Goal: Task Accomplishment & Management: Complete application form

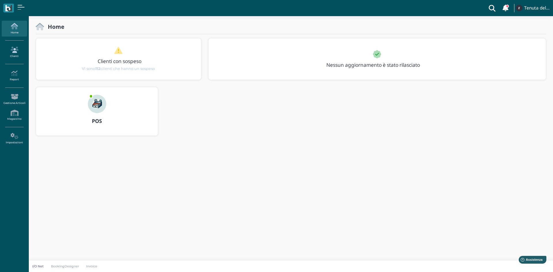
click at [20, 53] on link "Clienti" at bounding box center [14, 52] width 25 height 16
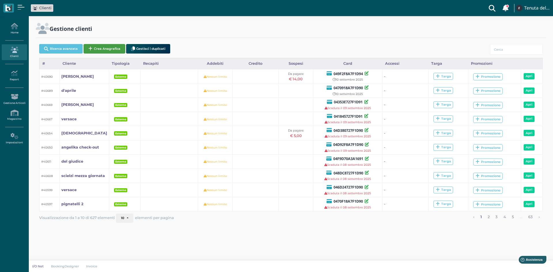
click at [101, 50] on button "Crea Anagrafica" at bounding box center [104, 48] width 42 height 9
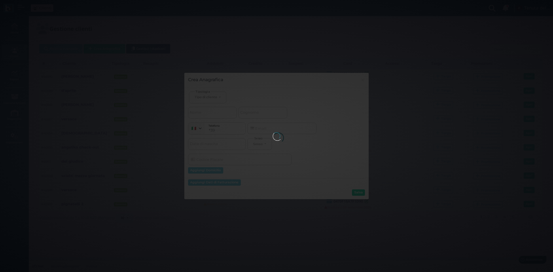
select select
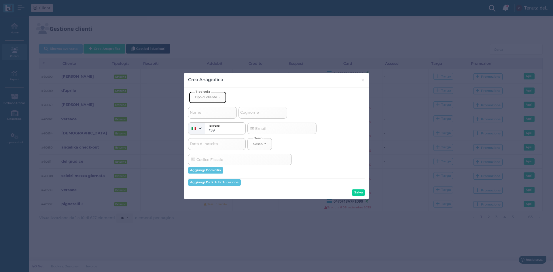
click at [214, 96] on div "Tipo di cliente" at bounding box center [206, 97] width 22 height 4
click at [209, 116] on link "Esterno" at bounding box center [217, 116] width 56 height 7
select select "[object Object]"
select select
click at [266, 114] on input "Cognome" at bounding box center [262, 113] width 49 height 12
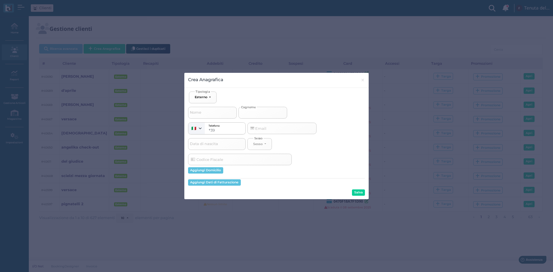
type input "d"
select select
type input "do"
select select
type input "do"
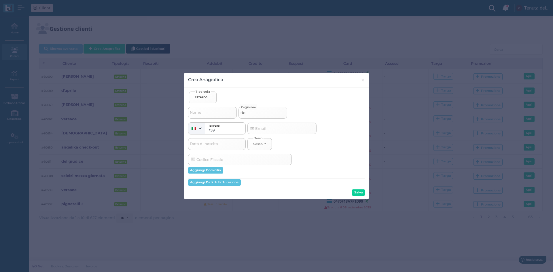
select select
type input "do m"
select select
type input "do"
select select
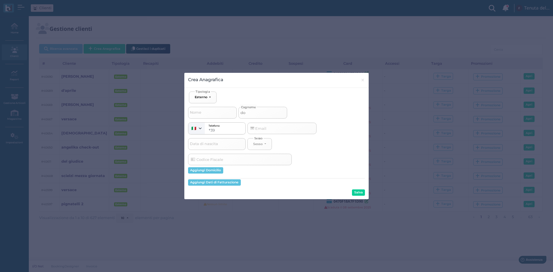
type input "do"
select select
type input "d"
select select
type input "di"
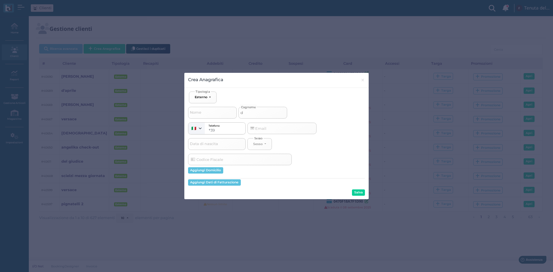
select select
type input "di"
select select
type input "di m"
select select
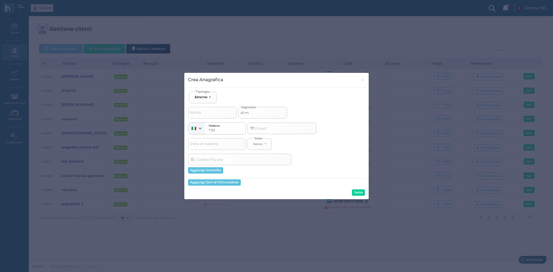
type input "di ma"
select select
type input "di mat"
select select
type input "di matt"
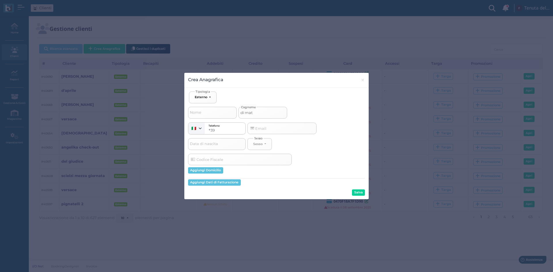
select select
type input "di matte"
select select
type input "di matteo"
select select
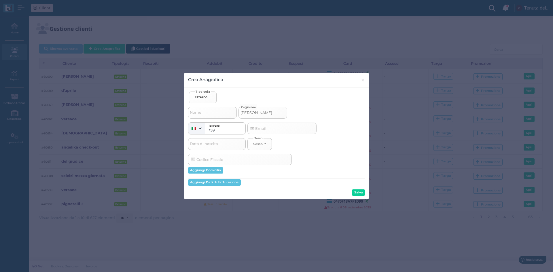
type input "di matteo"
select select
type input "di matteo c"
select select
type input "di matteo co"
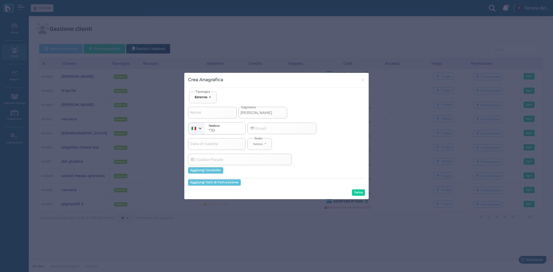
select select
type input "di matteo cou"
select select
type input "di matteo cout"
select select
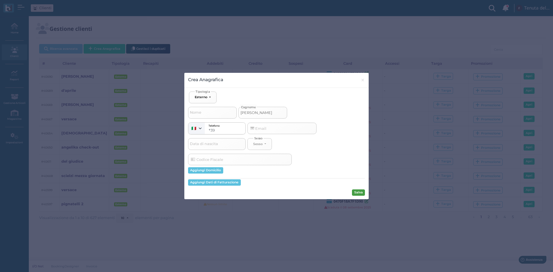
type input "di matteo cout"
click at [363, 191] on button "Salva" at bounding box center [358, 192] width 13 height 6
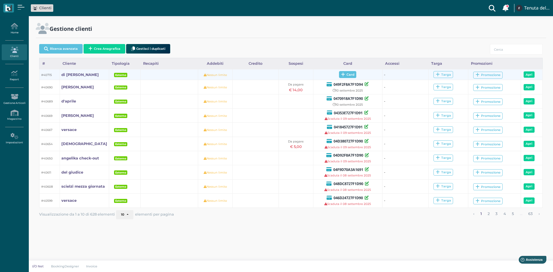
click at [343, 73] on span "Card" at bounding box center [348, 74] width 18 height 7
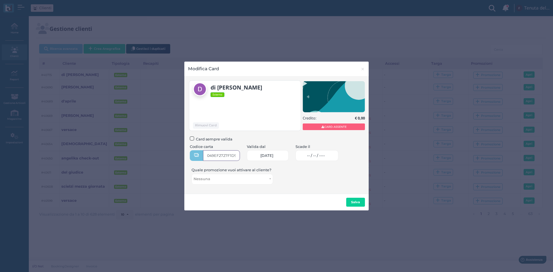
type input "049EF2727F1D90"
click at [320, 156] on span "-- / -- / ----" at bounding box center [316, 155] width 18 height 5
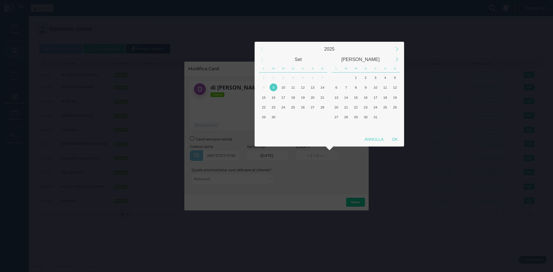
scroll to position [0, 0]
click at [284, 84] on div "10" at bounding box center [283, 87] width 8 height 8
click at [396, 139] on div "OK" at bounding box center [394, 139] width 14 height 10
type input "10/09/2025"
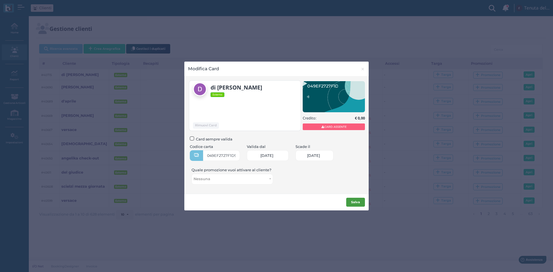
scroll to position [0, 24]
click at [355, 206] on button "Salva" at bounding box center [355, 202] width 19 height 9
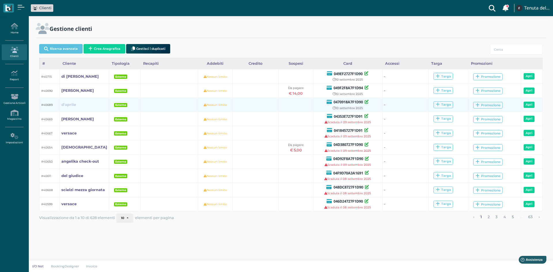
click at [66, 105] on b "d'aprile" at bounding box center [68, 104] width 15 height 4
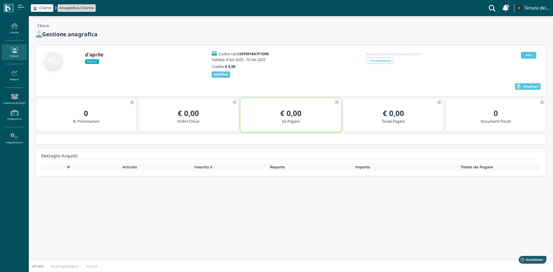
click at [531, 54] on icon at bounding box center [528, 55] width 5 height 6
click at [511, 61] on span "Modifica" at bounding box center [511, 62] width 16 height 5
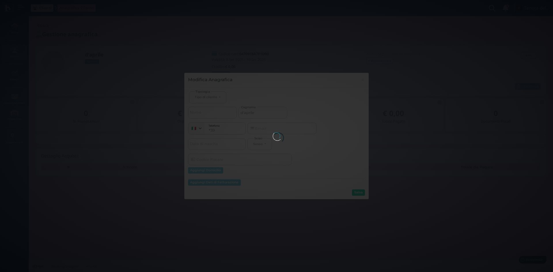
select select
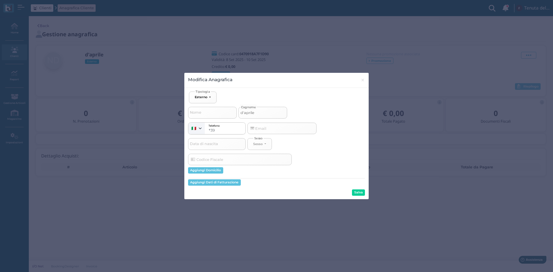
click at [272, 112] on input "d'aprile" at bounding box center [262, 113] width 49 height 12
type input "d'aprilec"
select select
type input "d'aprile"
select select
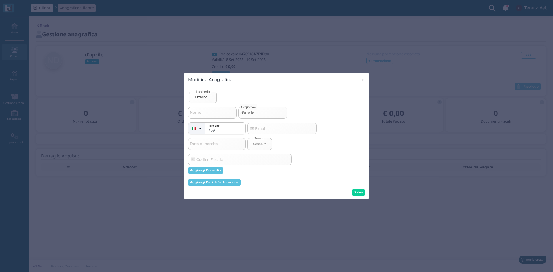
type input "d'aprile"
select select
type input "d'aprile c"
select select
type input "d'aprile co"
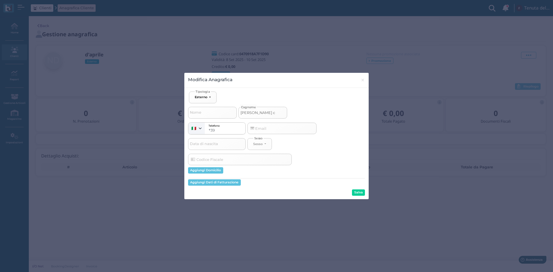
select select
type input "d'aprile cou"
select select
type input "d'aprile cout"
select select
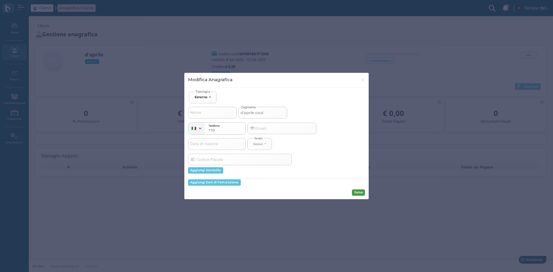
type input "d'aprile cout"
click at [360, 193] on button "Salva" at bounding box center [358, 192] width 13 height 6
